Goal: Task Accomplishment & Management: Use online tool/utility

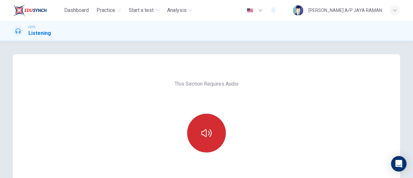
click at [206, 136] on icon "button" at bounding box center [206, 133] width 10 height 10
click at [206, 138] on button "button" at bounding box center [206, 133] width 39 height 39
click at [206, 139] on button "button" at bounding box center [206, 133] width 39 height 39
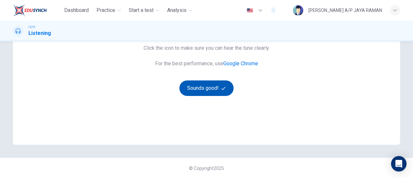
scroll to position [134, 0]
click at [200, 91] on button "Sounds good!" at bounding box center [206, 87] width 54 height 15
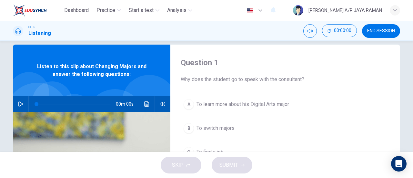
scroll to position [0, 0]
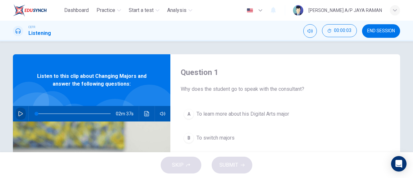
click at [20, 111] on button "button" at bounding box center [20, 113] width 10 height 15
type input "1"
type input "0"
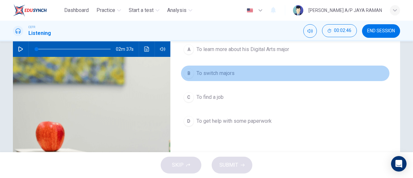
scroll to position [65, 0]
click at [241, 78] on button "B To switch majors" at bounding box center [285, 73] width 209 height 16
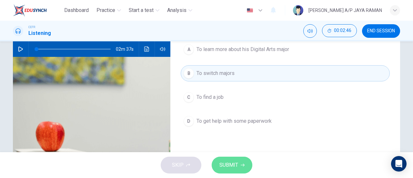
click at [240, 164] on button "SUBMIT" at bounding box center [232, 164] width 41 height 17
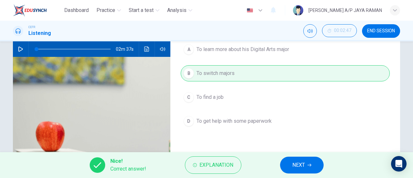
click at [294, 164] on span "NEXT" at bounding box center [298, 164] width 13 height 9
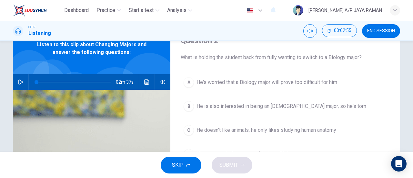
scroll to position [32, 0]
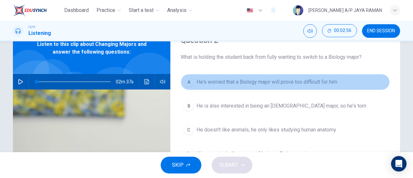
click at [314, 80] on span "He's worried that a Biology major will prove too difficult for him" at bounding box center [266, 82] width 141 height 8
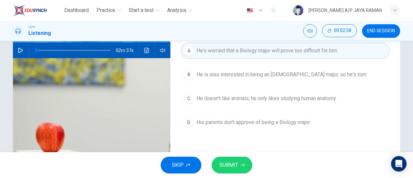
click at [234, 171] on button "SUBMIT" at bounding box center [232, 164] width 41 height 17
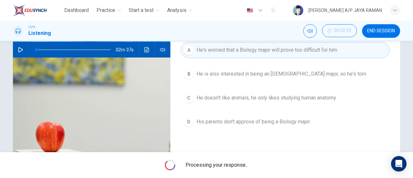
scroll to position [64, 0]
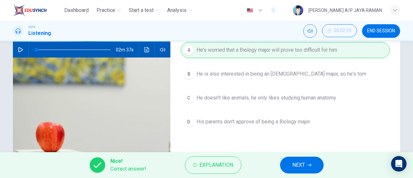
click at [299, 161] on span "NEXT" at bounding box center [298, 164] width 13 height 9
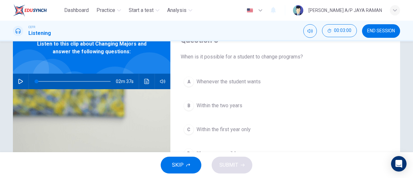
scroll to position [32, 0]
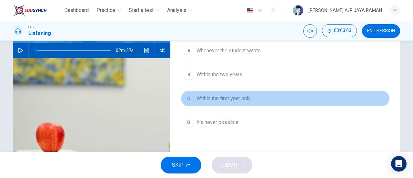
click at [240, 97] on span "Within the first year only" at bounding box center [223, 99] width 54 height 8
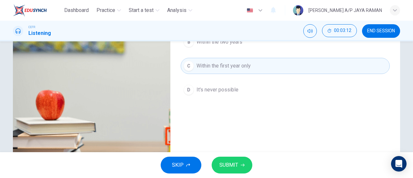
scroll to position [96, 0]
click at [236, 163] on span "SUBMIT" at bounding box center [228, 164] width 19 height 9
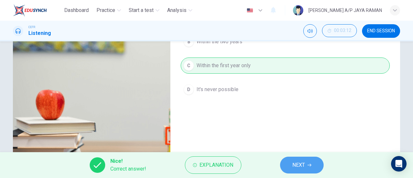
click at [302, 166] on span "NEXT" at bounding box center [298, 164] width 13 height 9
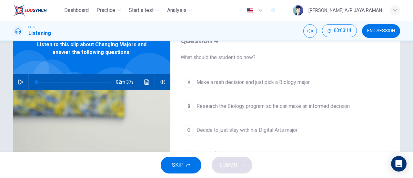
scroll to position [32, 0]
click at [267, 110] on button "B Research the Biology program so he can make an informed decision" at bounding box center [285, 106] width 209 height 16
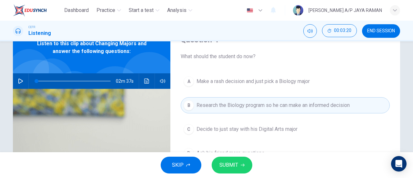
scroll to position [32, 0]
click at [241, 166] on icon "button" at bounding box center [243, 165] width 4 height 4
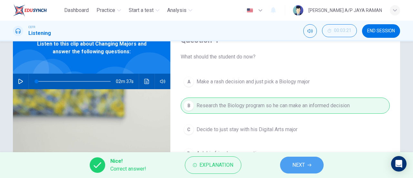
click at [305, 167] on span "NEXT" at bounding box center [298, 164] width 13 height 9
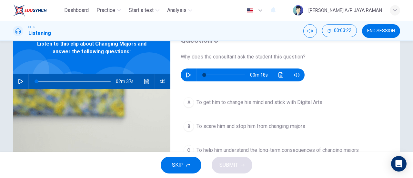
click at [186, 76] on icon "button" at bounding box center [188, 74] width 5 height 5
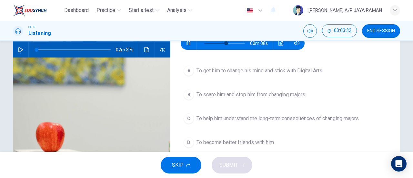
scroll to position [64, 0]
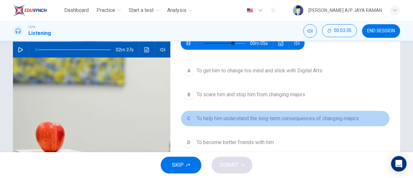
click at [335, 119] on span "To help him understand the long-term consequences of changing majors" at bounding box center [277, 119] width 162 height 8
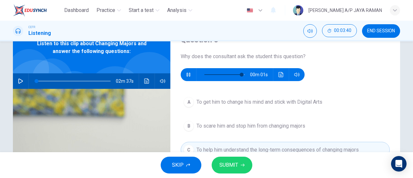
scroll to position [32, 0]
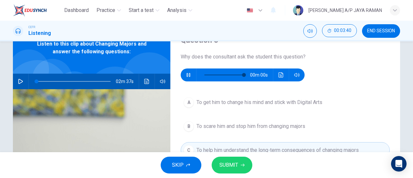
type input "0"
click at [239, 164] on button "SUBMIT" at bounding box center [232, 164] width 41 height 17
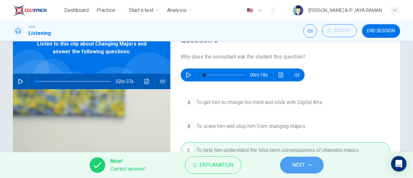
click at [290, 161] on button "NEXT" at bounding box center [302, 164] width 44 height 17
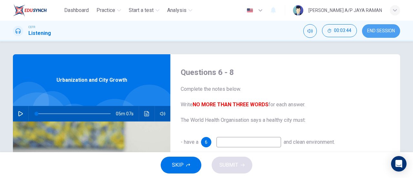
drag, startPoint x: 371, startPoint y: 33, endPoint x: 238, endPoint y: 31, distance: 132.9
click at [372, 33] on span "END SESSION" at bounding box center [381, 30] width 28 height 5
